Goal: Task Accomplishment & Management: Use online tool/utility

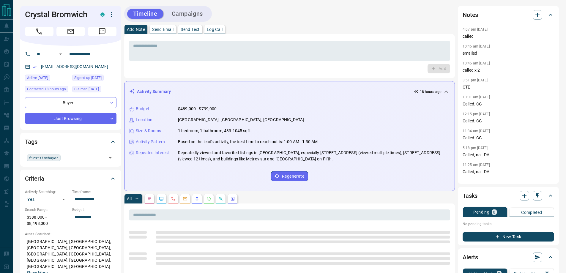
click at [113, 18] on icon "button" at bounding box center [111, 14] width 7 height 7
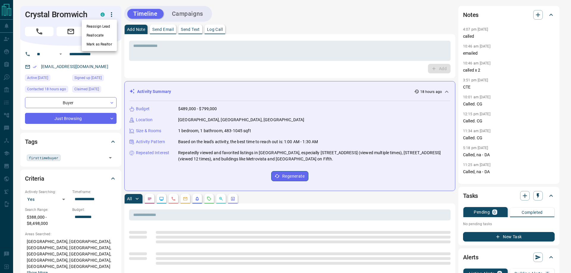
click at [108, 25] on li "Reassign Lead" at bounding box center [99, 26] width 35 height 9
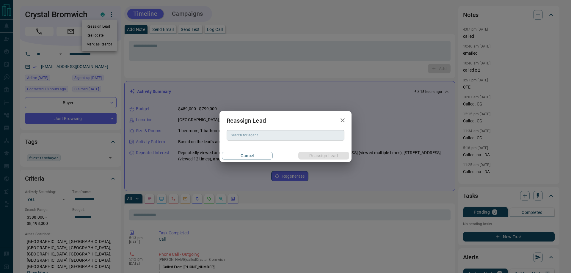
click at [252, 133] on div "Search for agent Search for agent" at bounding box center [286, 135] width 118 height 10
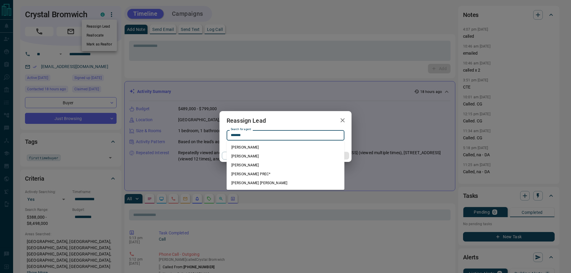
click at [258, 175] on li "[PERSON_NAME] PREC*" at bounding box center [286, 174] width 118 height 9
type input "**********"
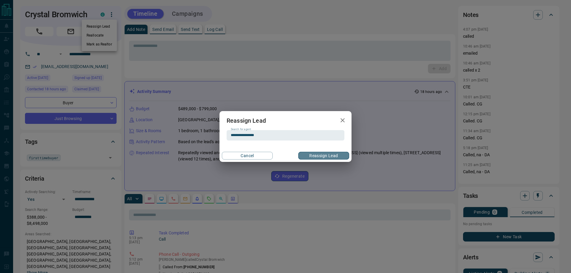
click at [318, 157] on button "Reassign Lead" at bounding box center [323, 156] width 51 height 8
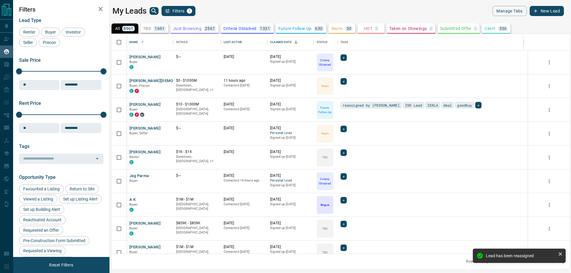
scroll to position [216, 454]
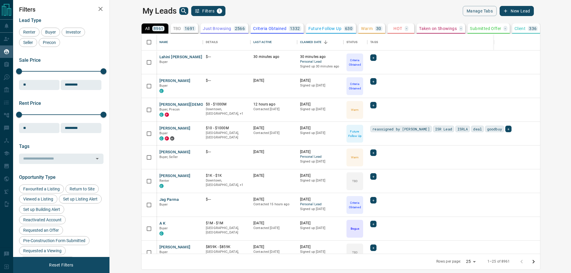
scroll to position [216, 454]
